Goal: Information Seeking & Learning: Learn about a topic

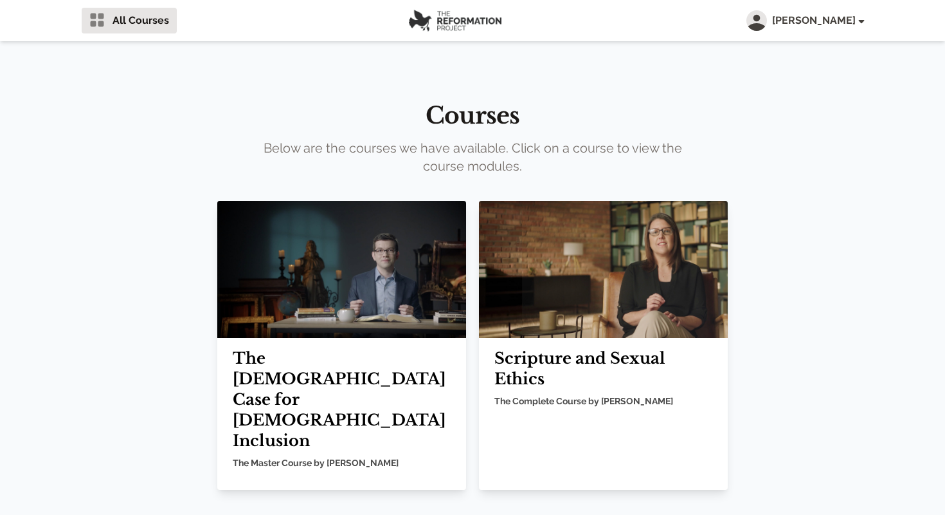
click at [600, 379] on h2 "Scripture and Sexual Ethics" at bounding box center [604, 368] width 218 height 41
click at [613, 289] on img at bounding box center [603, 269] width 249 height 137
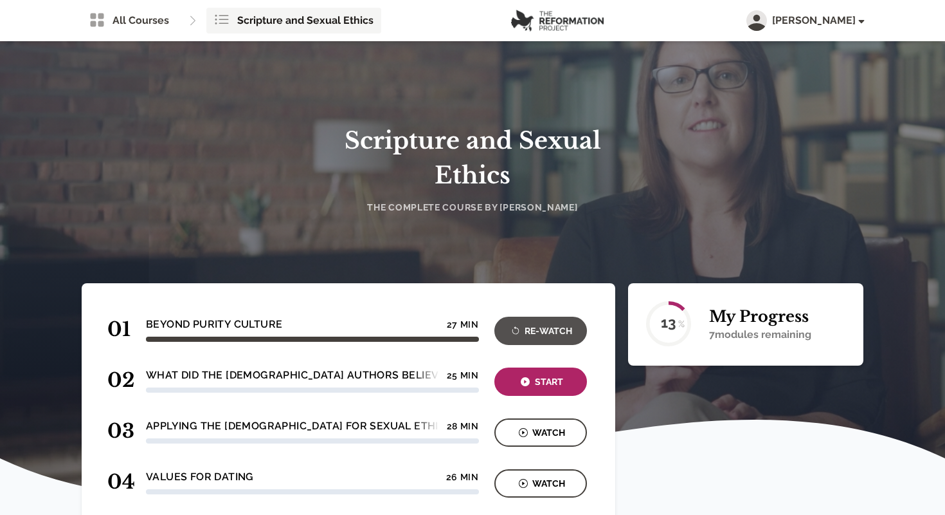
click at [303, 338] on div at bounding box center [312, 338] width 333 height 5
click at [540, 331] on div "Re-Watch" at bounding box center [540, 331] width 85 height 15
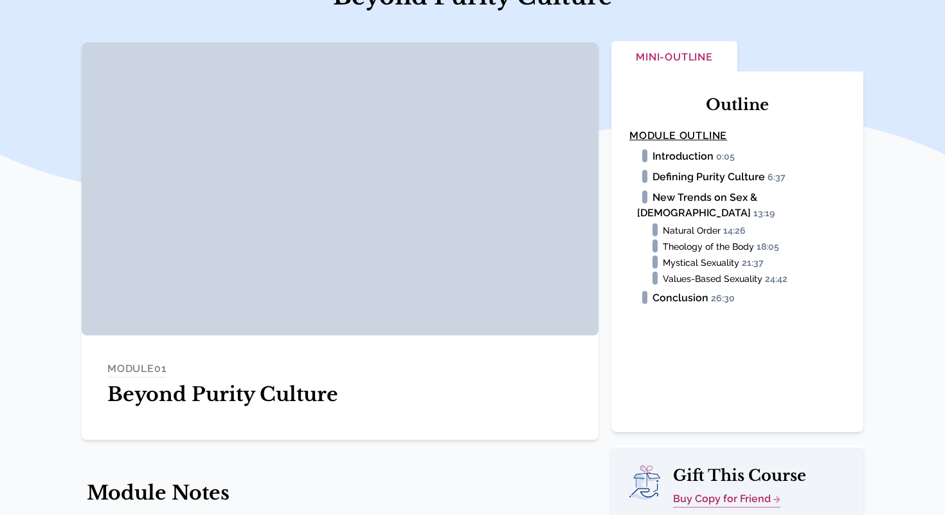
scroll to position [145, 0]
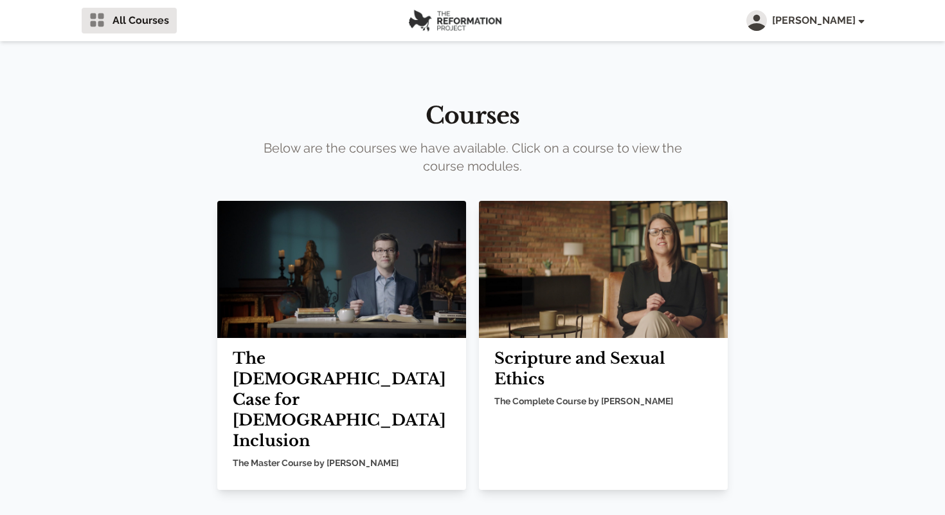
click at [634, 290] on img at bounding box center [603, 269] width 249 height 137
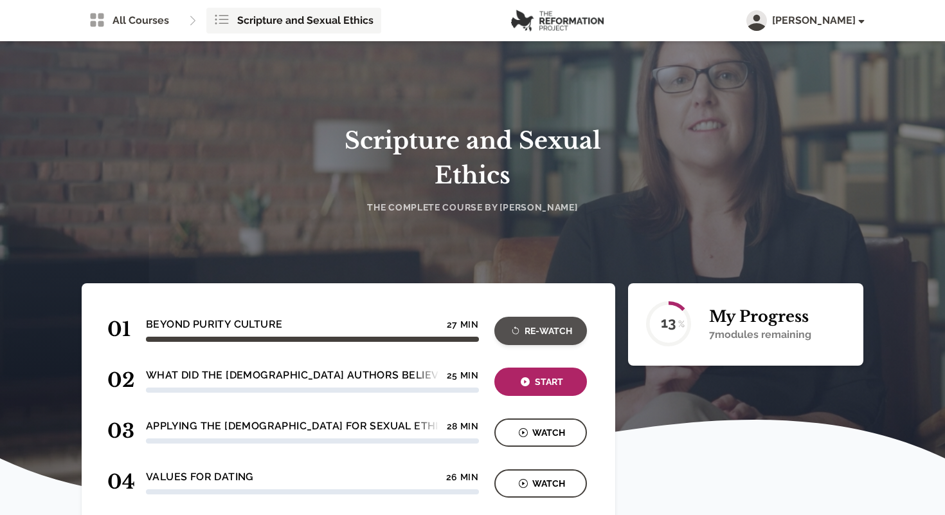
click at [533, 336] on div "Re-Watch" at bounding box center [540, 331] width 85 height 15
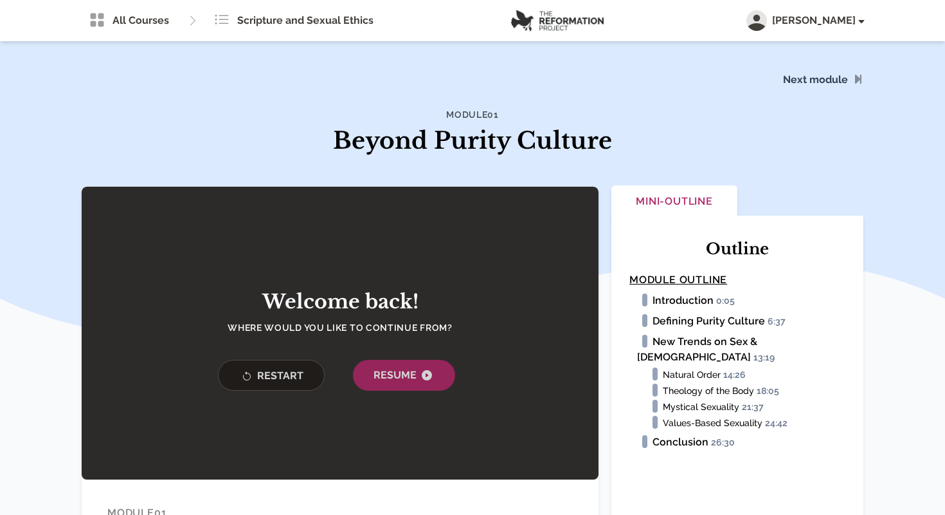
click at [689, 383] on li "Theology of the Body 18:05" at bounding box center [754, 390] width 183 height 14
click at [415, 373] on span "Resume" at bounding box center [404, 374] width 61 height 15
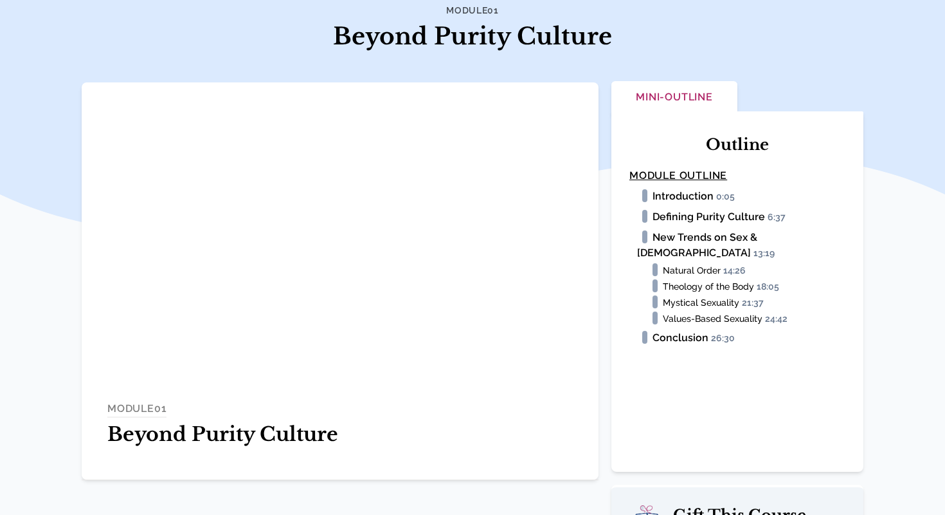
scroll to position [105, 0]
